Goal: Information Seeking & Learning: Compare options

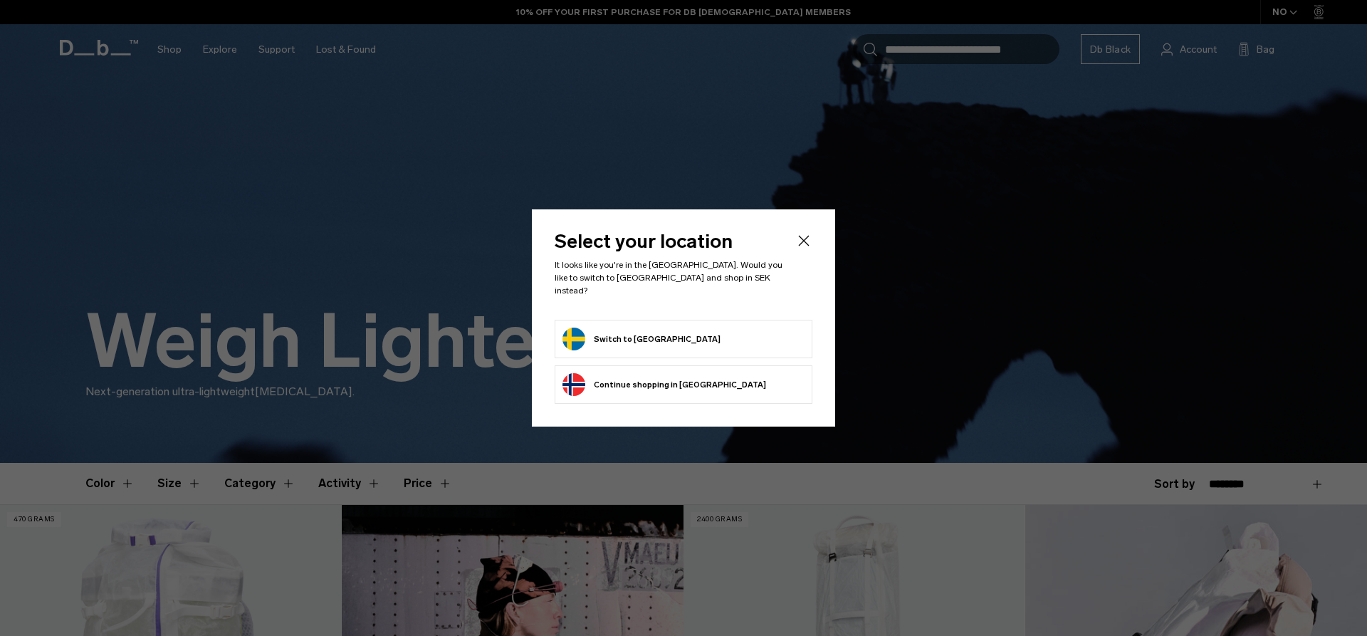
click at [623, 334] on button "Switch to Sweden" at bounding box center [641, 338] width 158 height 23
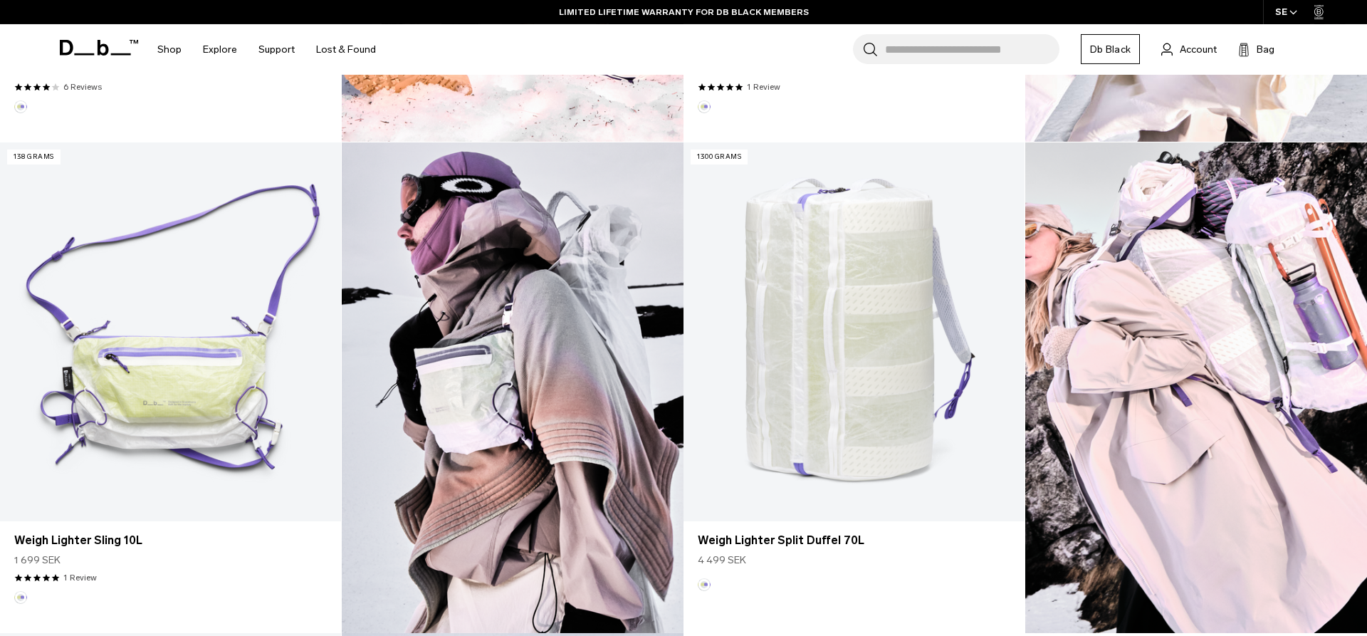
scroll to position [726, 0]
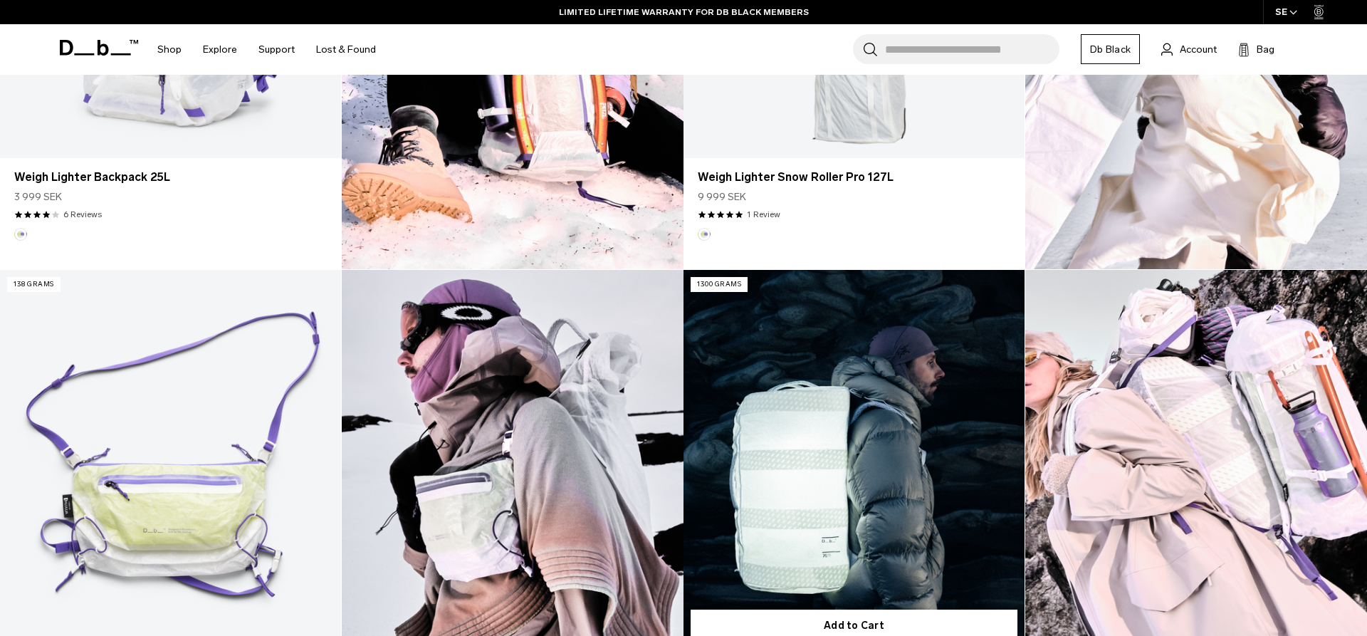
click at [884, 421] on link "Weigh Lighter Split Duffel 70L" at bounding box center [853, 459] width 341 height 379
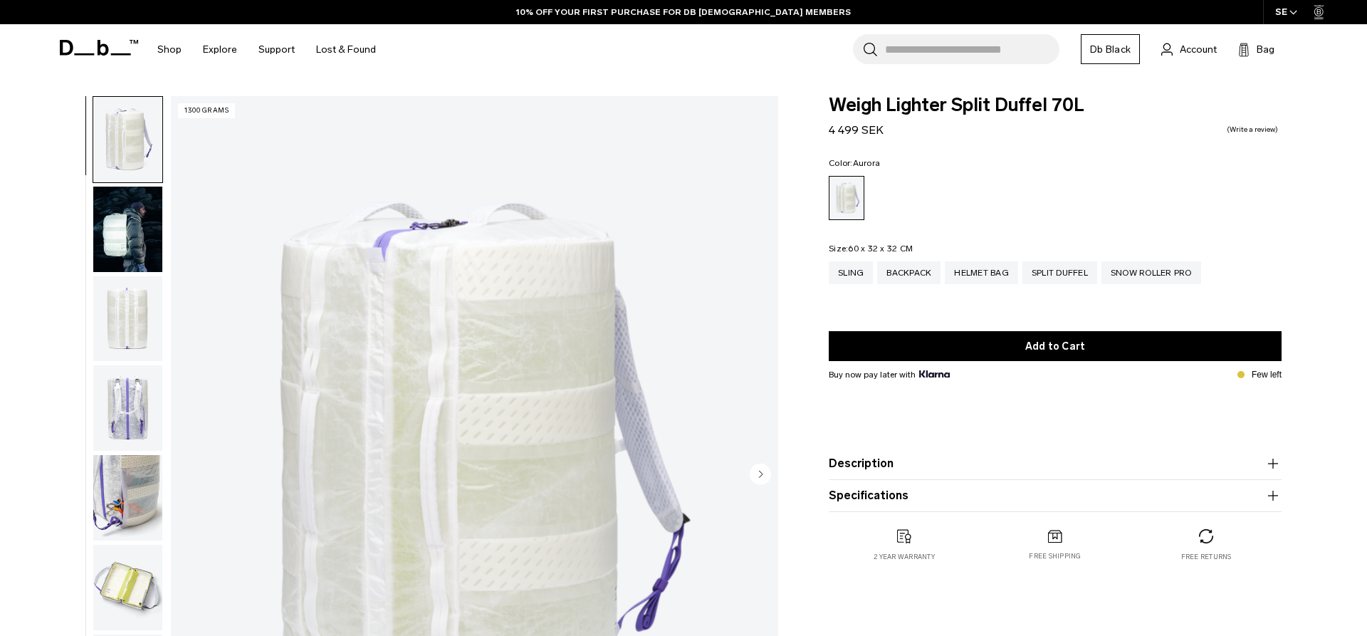
click at [127, 498] on img "button" at bounding box center [127, 497] width 69 height 85
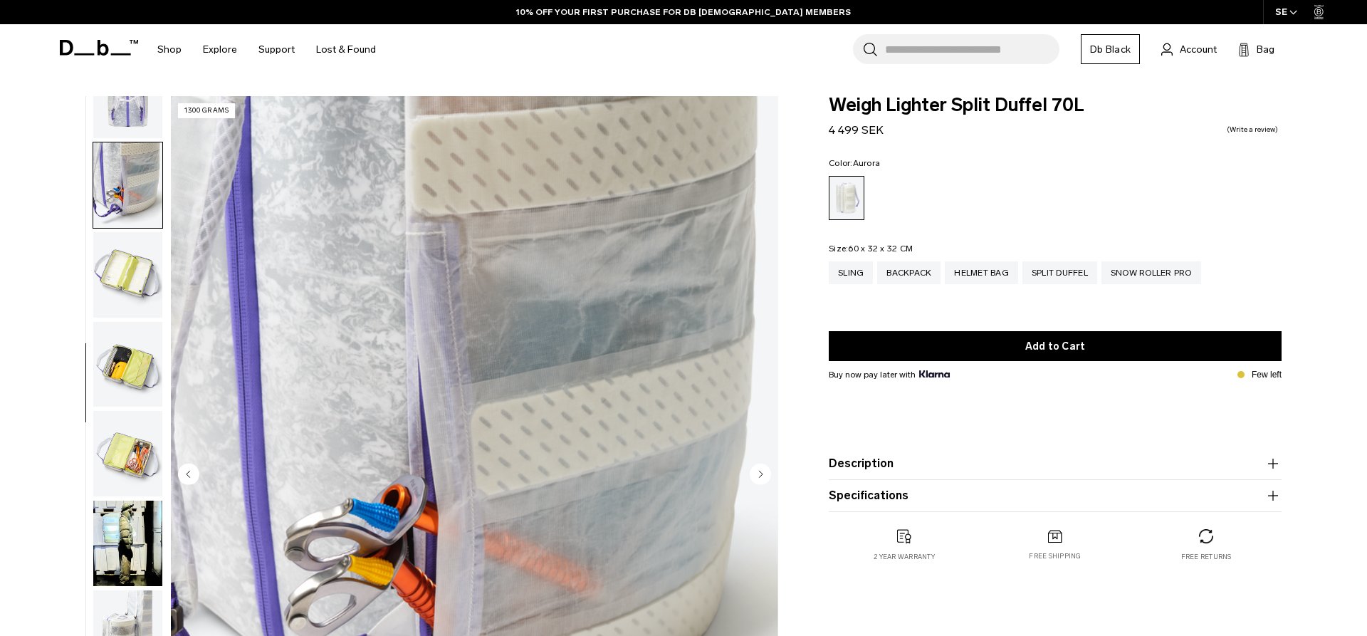
scroll to position [314, 0]
click at [843, 276] on div "Sling" at bounding box center [850, 272] width 44 height 23
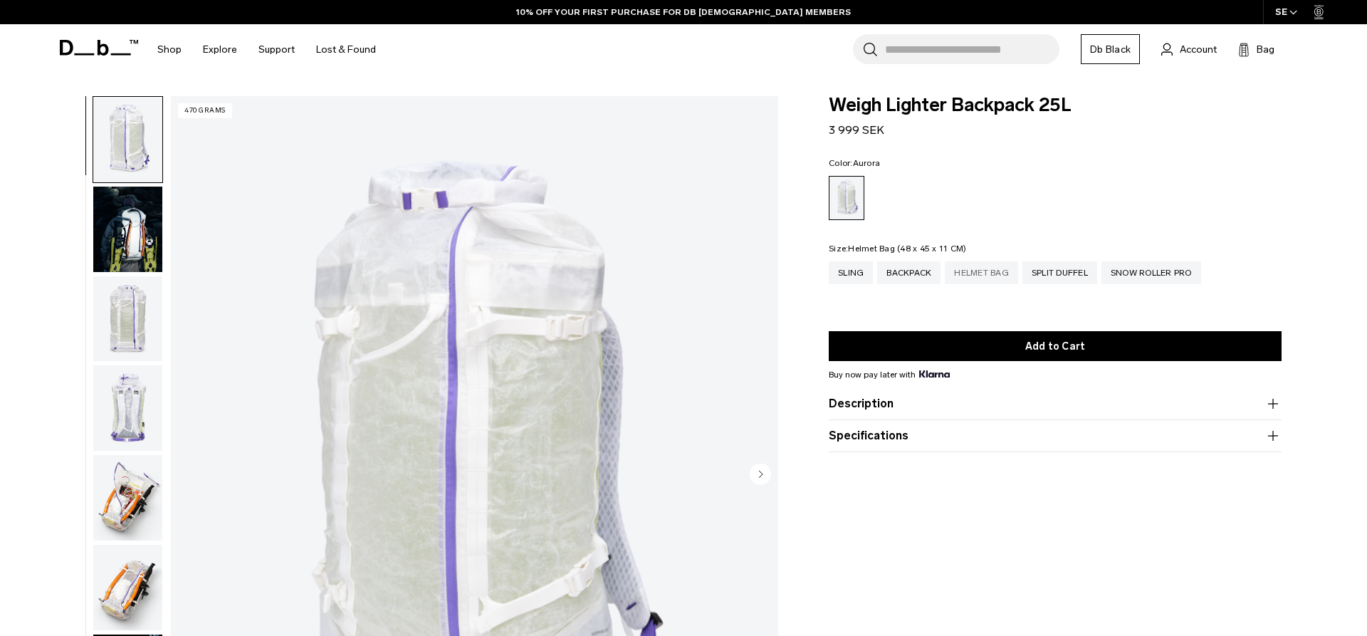
click at [980, 275] on div "Helmet Bag" at bounding box center [980, 272] width 73 height 23
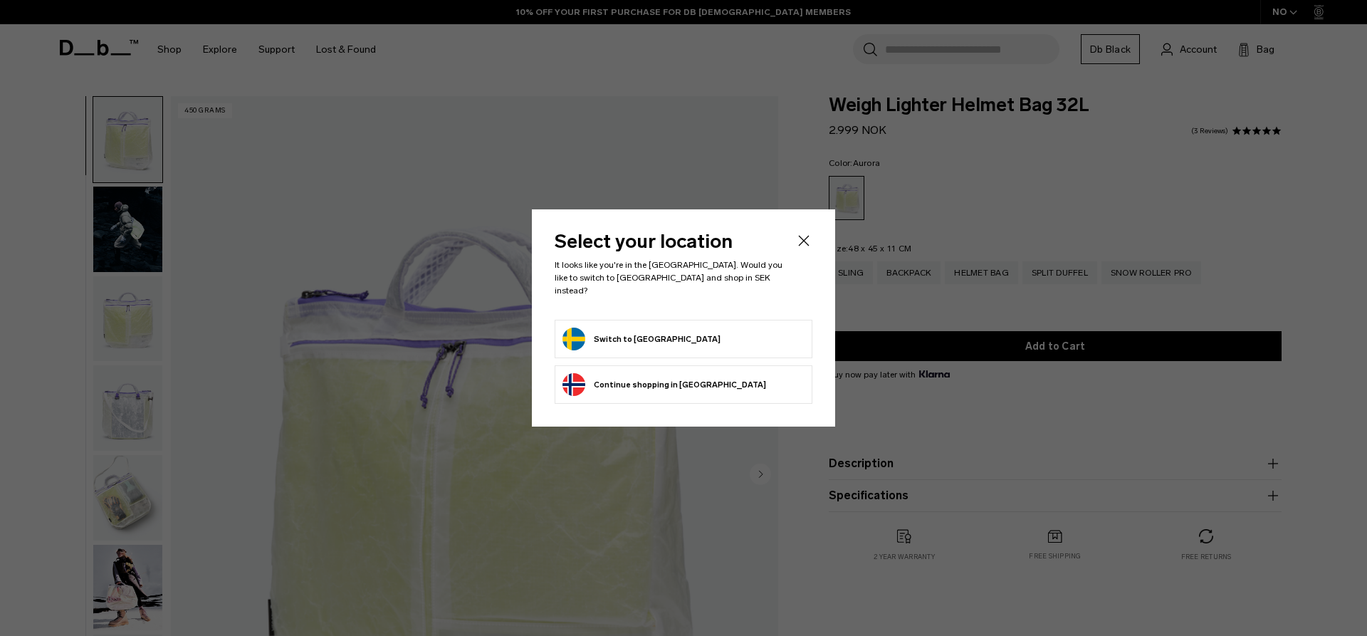
click at [610, 339] on button "Switch to Sweden" at bounding box center [641, 338] width 158 height 23
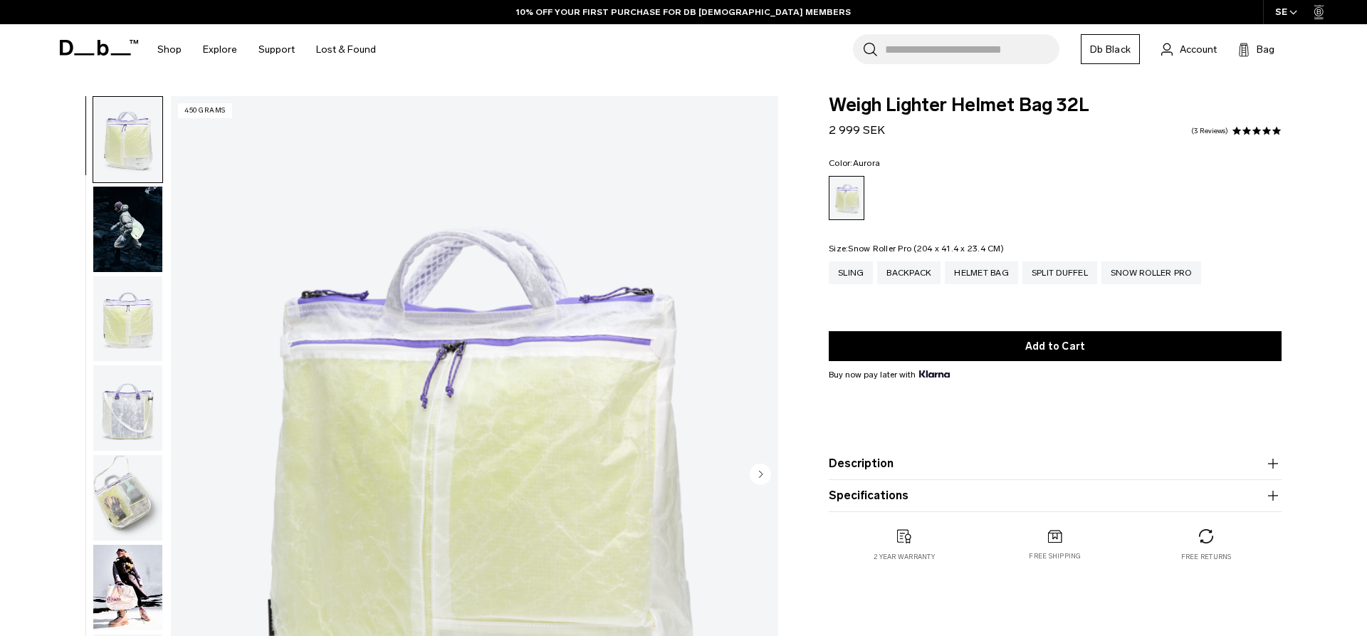
click at [1172, 270] on div "Snow Roller Pro" at bounding box center [1151, 272] width 100 height 23
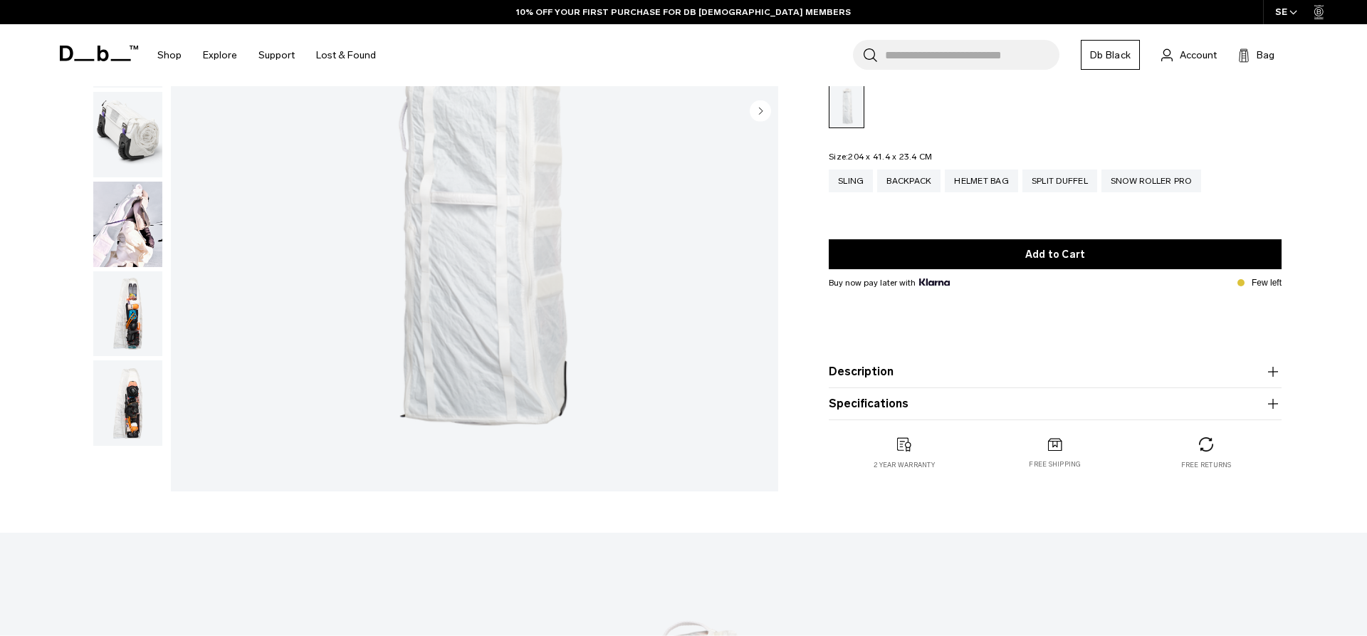
scroll to position [363, 0]
click at [120, 401] on img "button" at bounding box center [127, 402] width 69 height 85
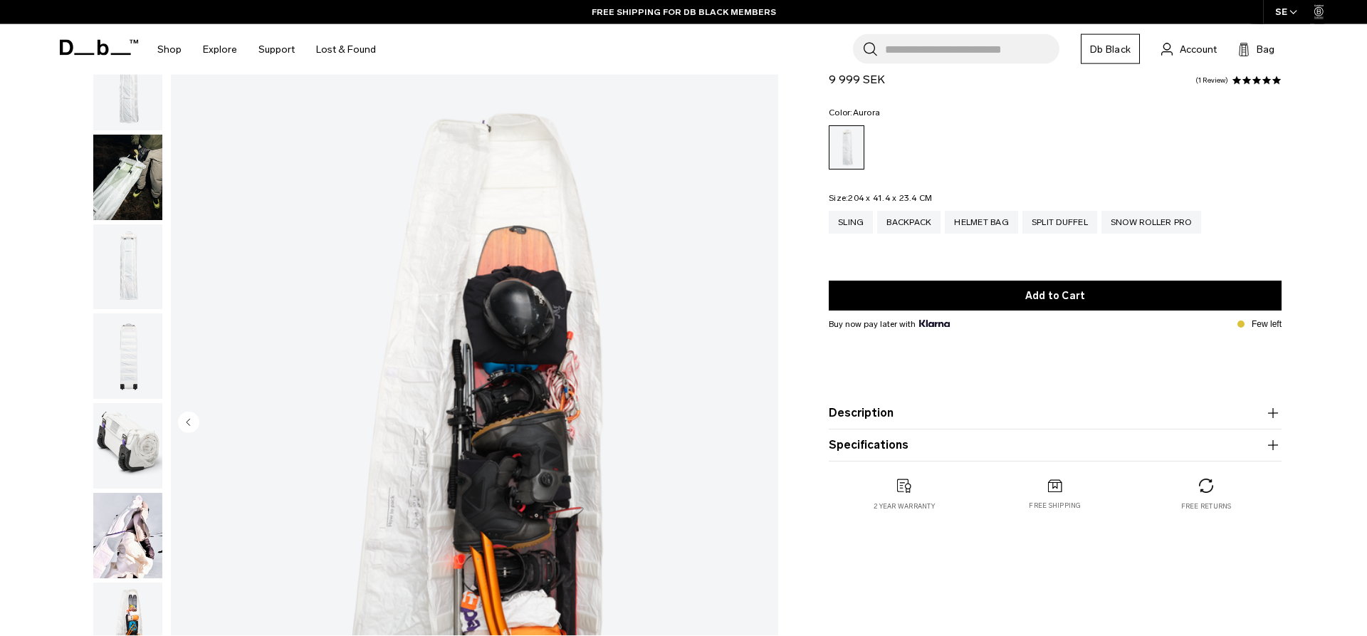
scroll to position [0, 0]
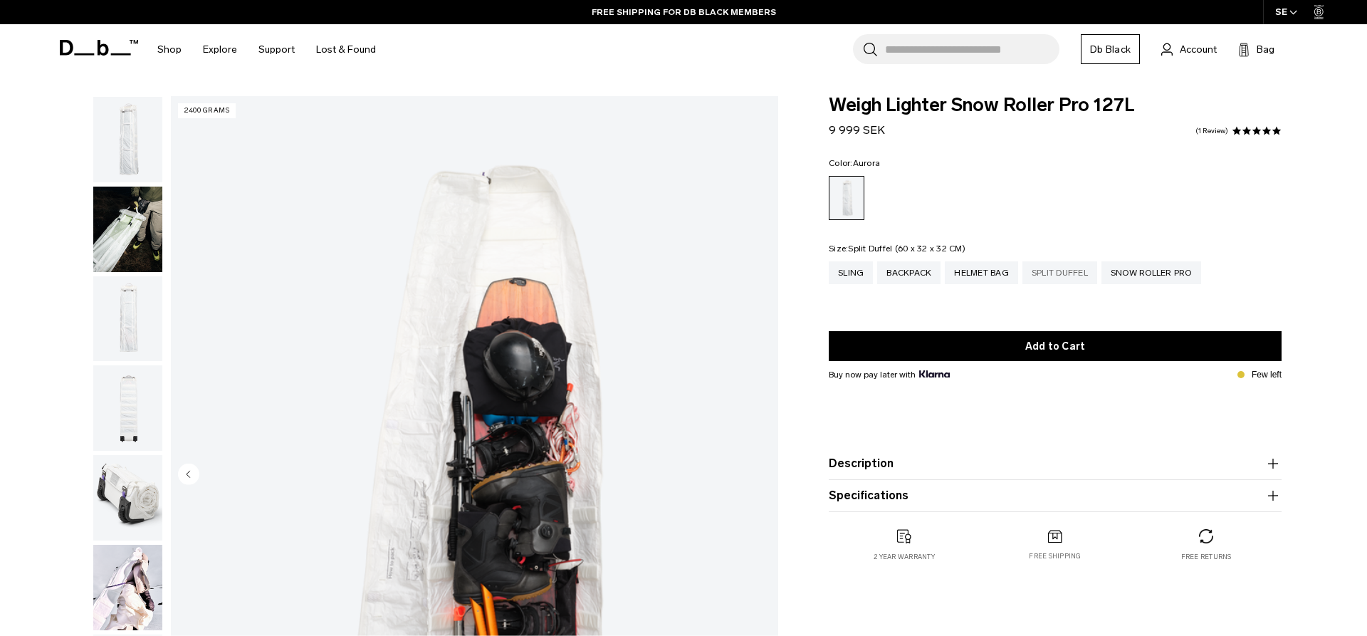
click at [1046, 270] on div "Split Duffel" at bounding box center [1059, 272] width 75 height 23
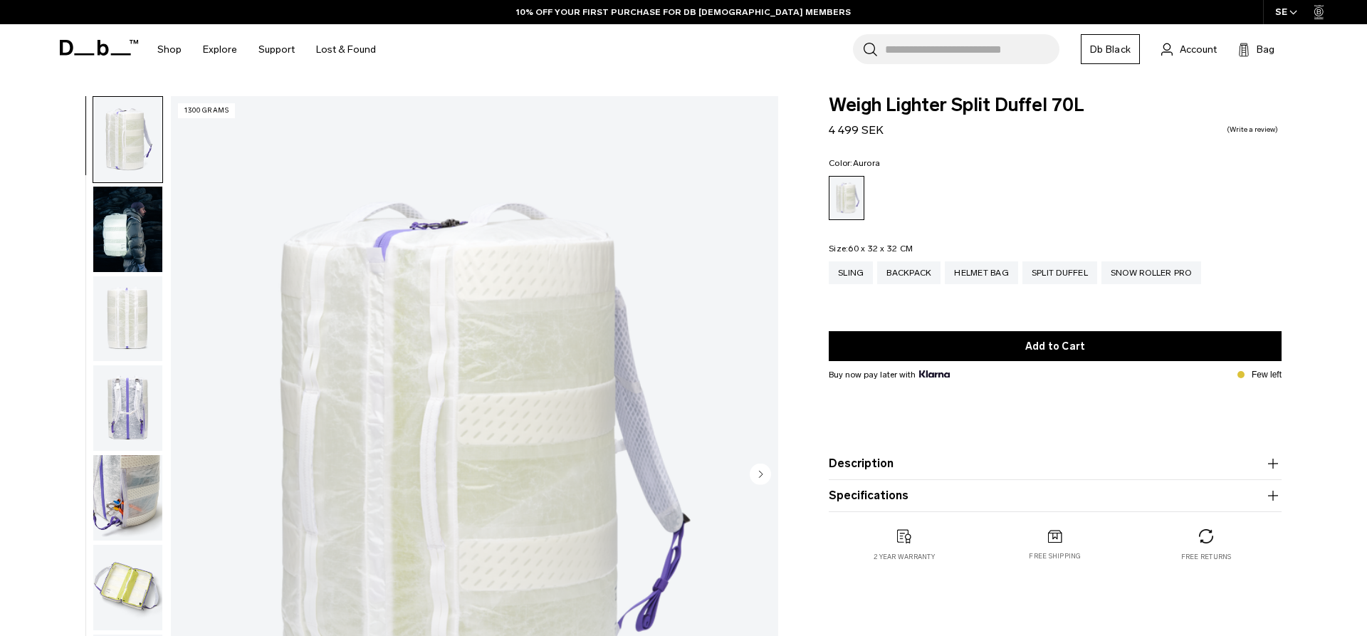
click at [978, 470] on button "Description" at bounding box center [1054, 463] width 453 height 17
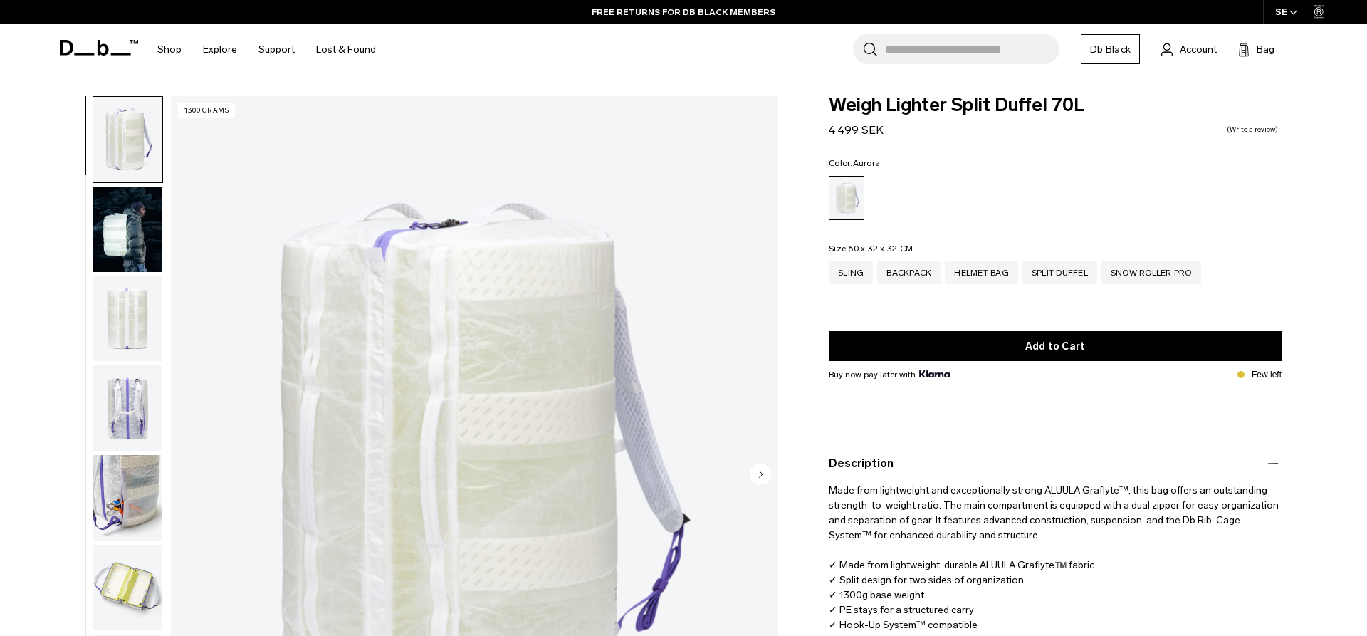
click at [122, 565] on img "button" at bounding box center [127, 586] width 69 height 85
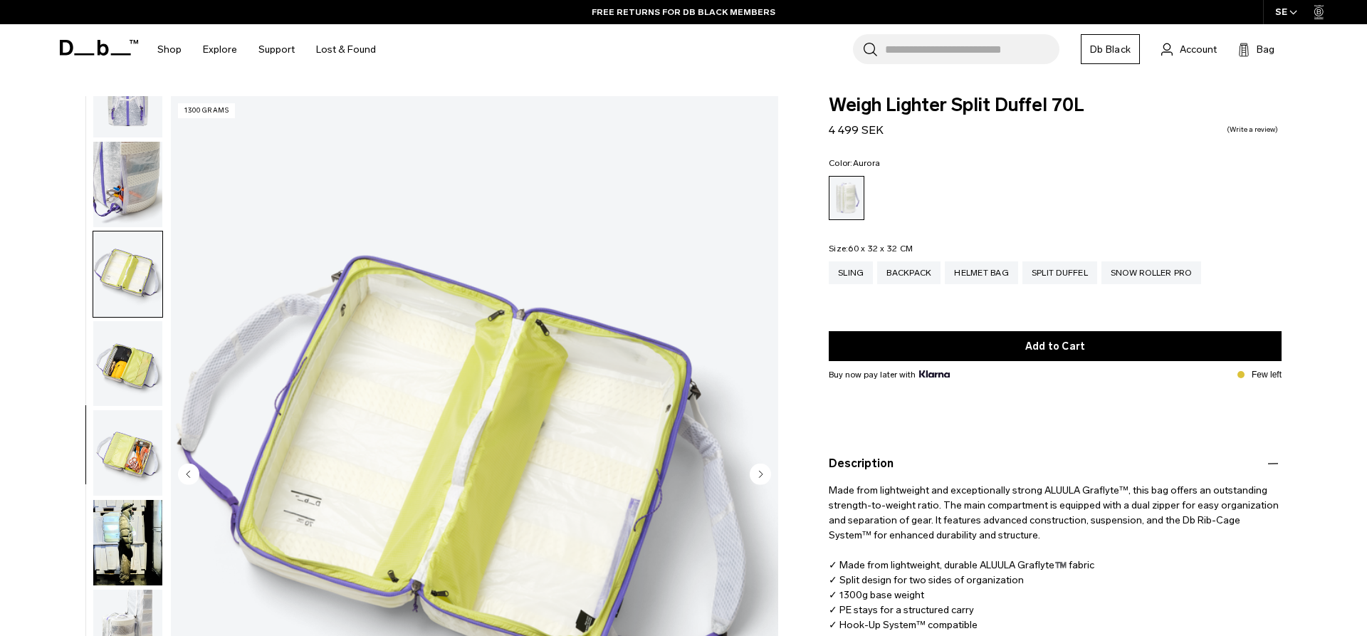
scroll to position [314, 0]
click at [124, 458] on img "button" at bounding box center [127, 452] width 69 height 85
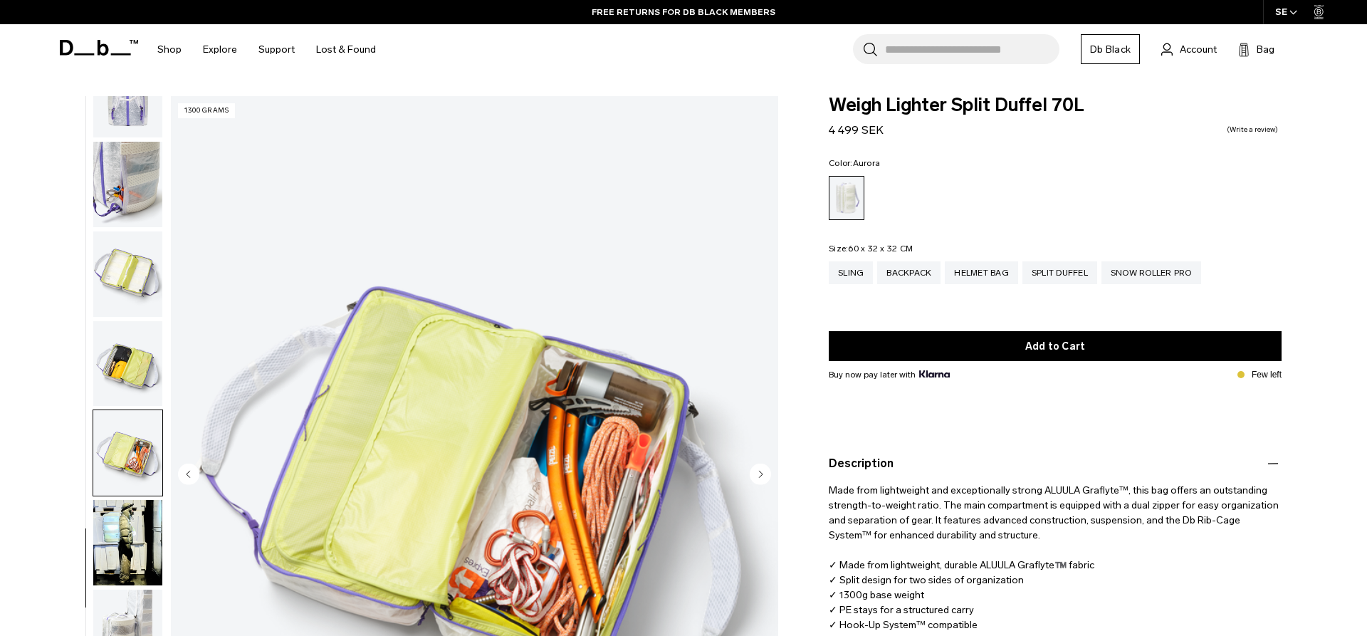
click at [125, 349] on img "button" at bounding box center [127, 363] width 69 height 85
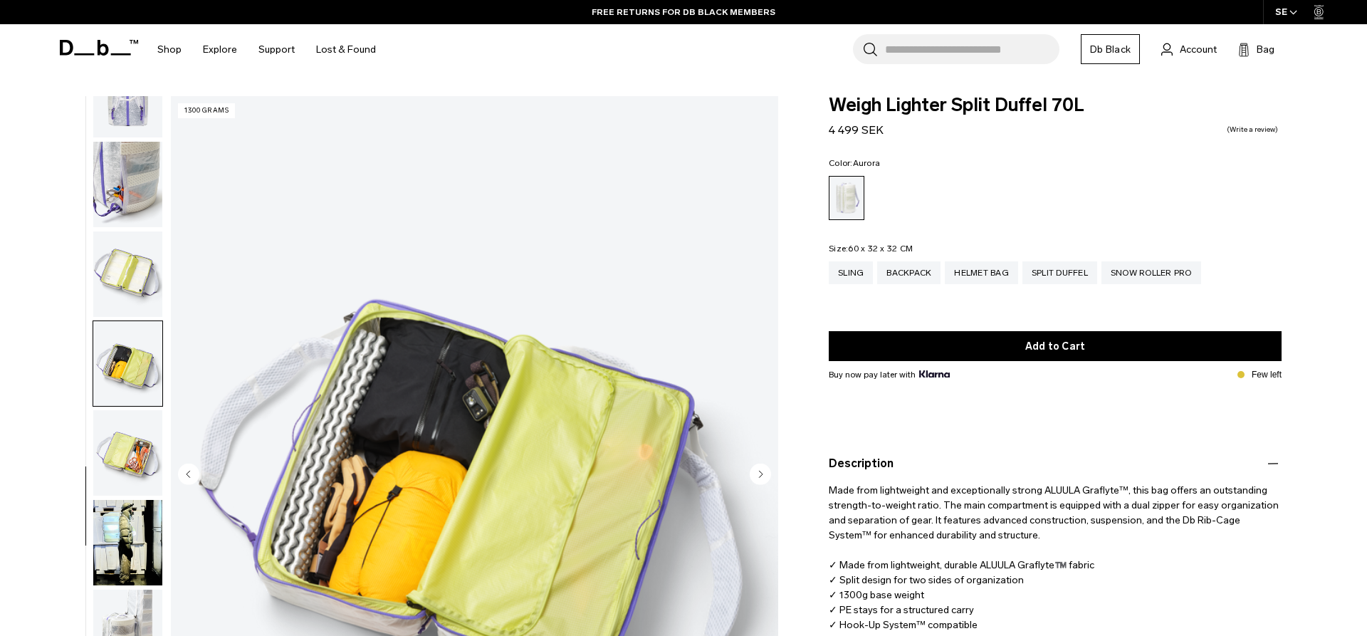
click at [117, 279] on img "button" at bounding box center [127, 273] width 69 height 85
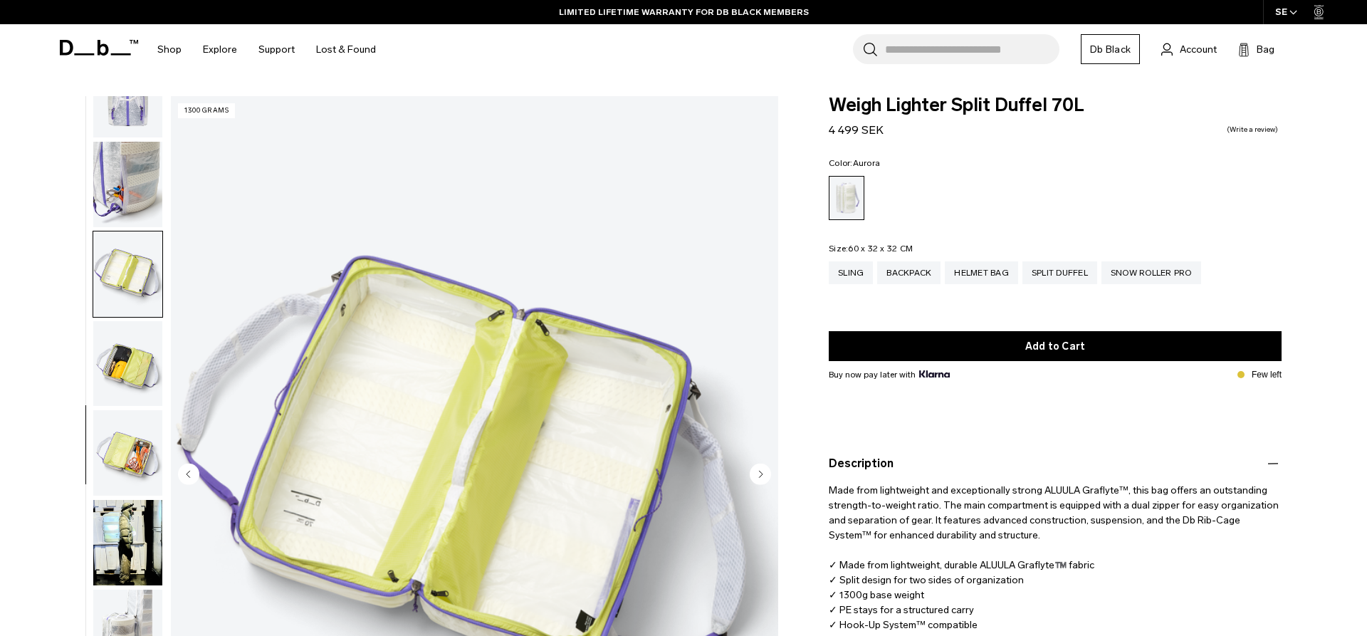
click at [110, 224] on img "button" at bounding box center [127, 184] width 69 height 85
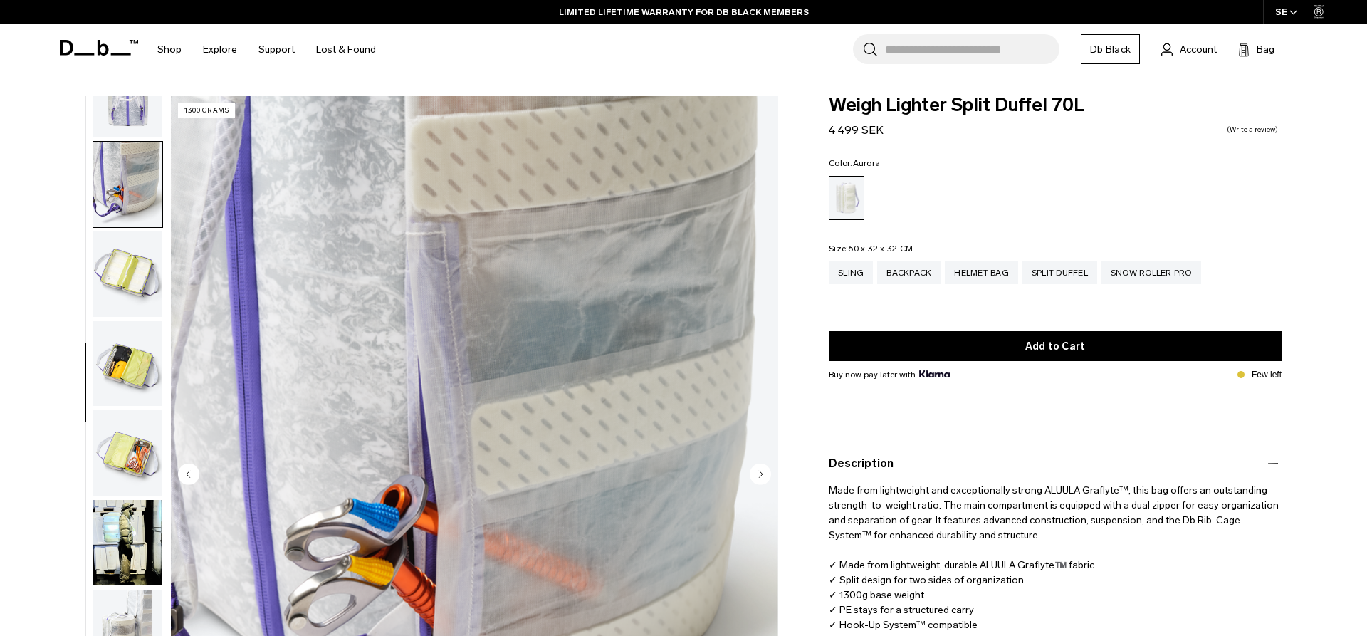
click at [126, 507] on img "button" at bounding box center [127, 542] width 69 height 85
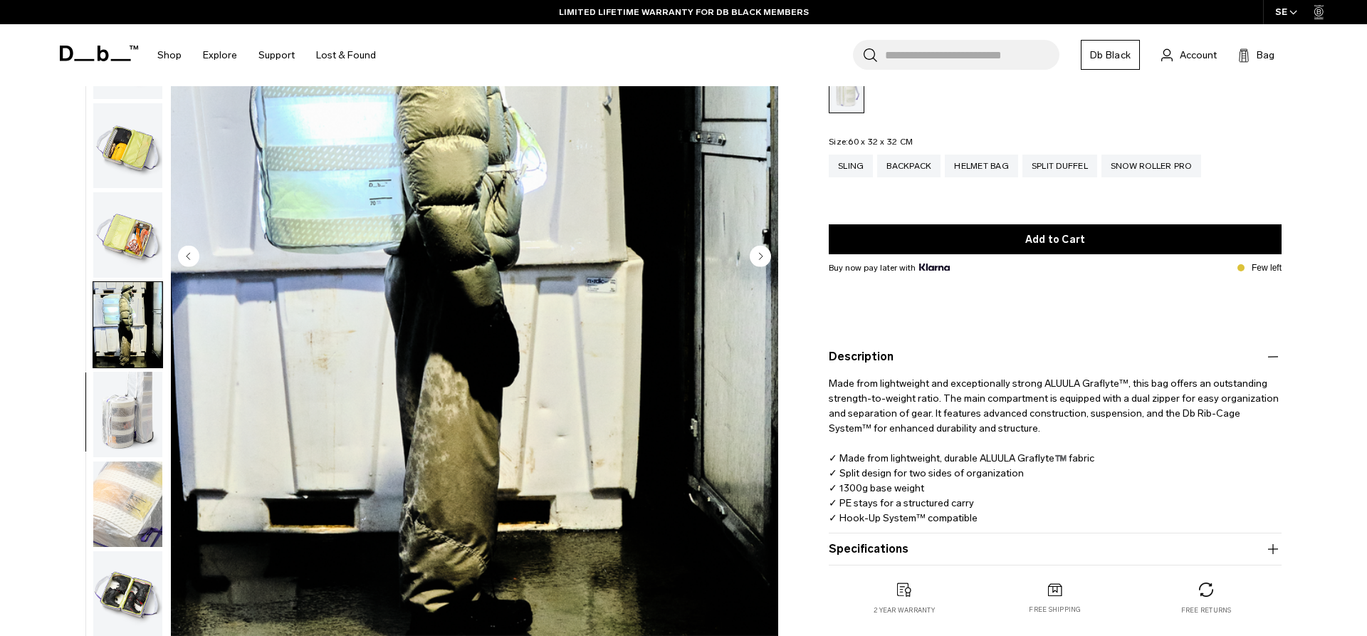
scroll to position [436, 0]
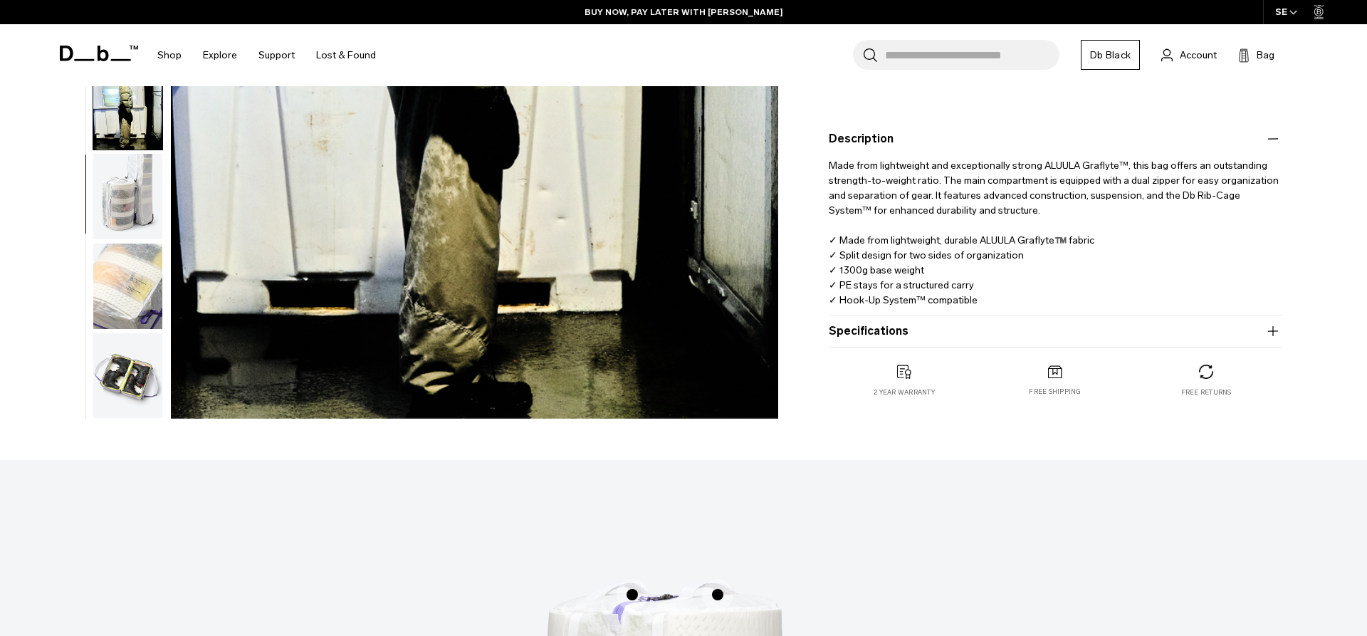
click at [984, 340] on product-accordion "Specifications Volume 70 Litres Dimensions 60 x 32 x 32 CM (H x W x D) Weight 1…" at bounding box center [1054, 331] width 453 height 32
click at [984, 331] on button "Specifications" at bounding box center [1054, 330] width 453 height 17
